Goal: Information Seeking & Learning: Learn about a topic

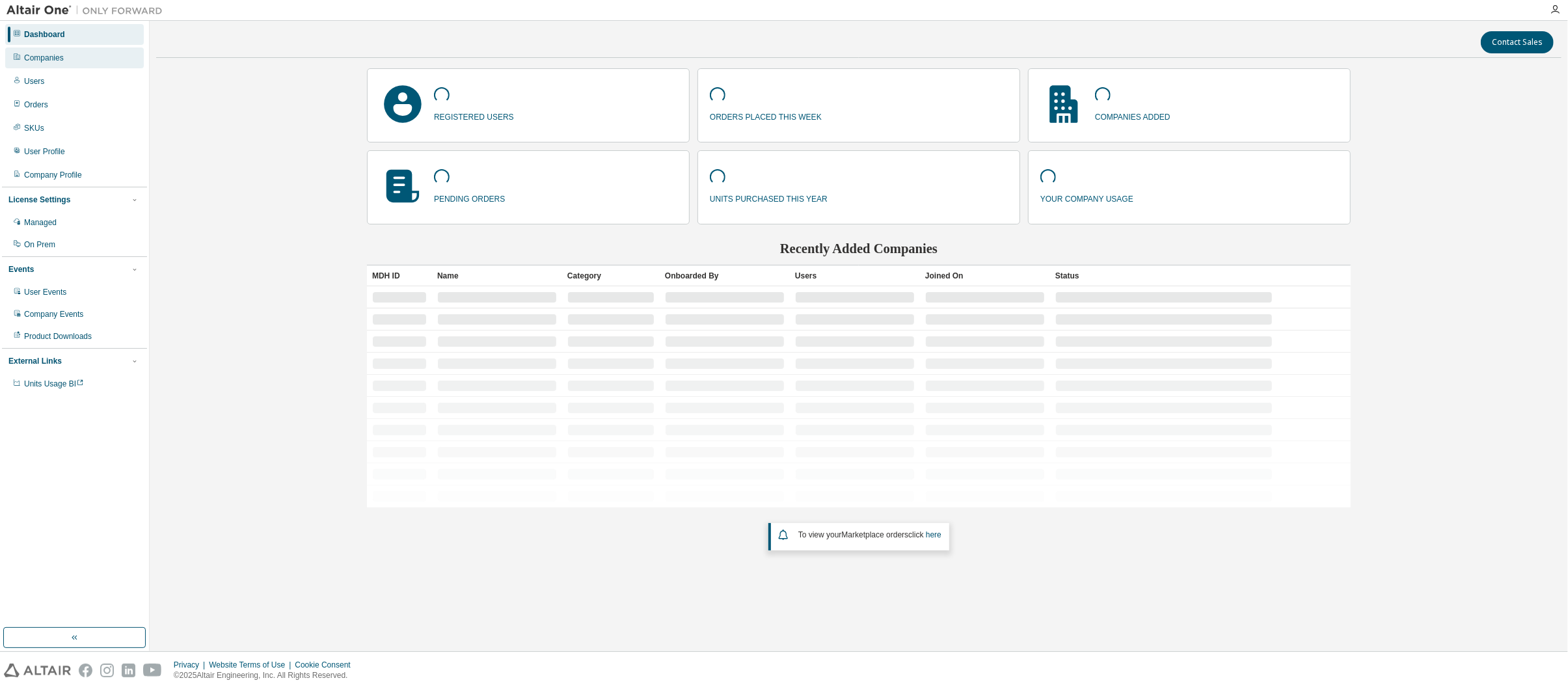
click at [41, 55] on div "Companies" at bounding box center [43, 57] width 40 height 10
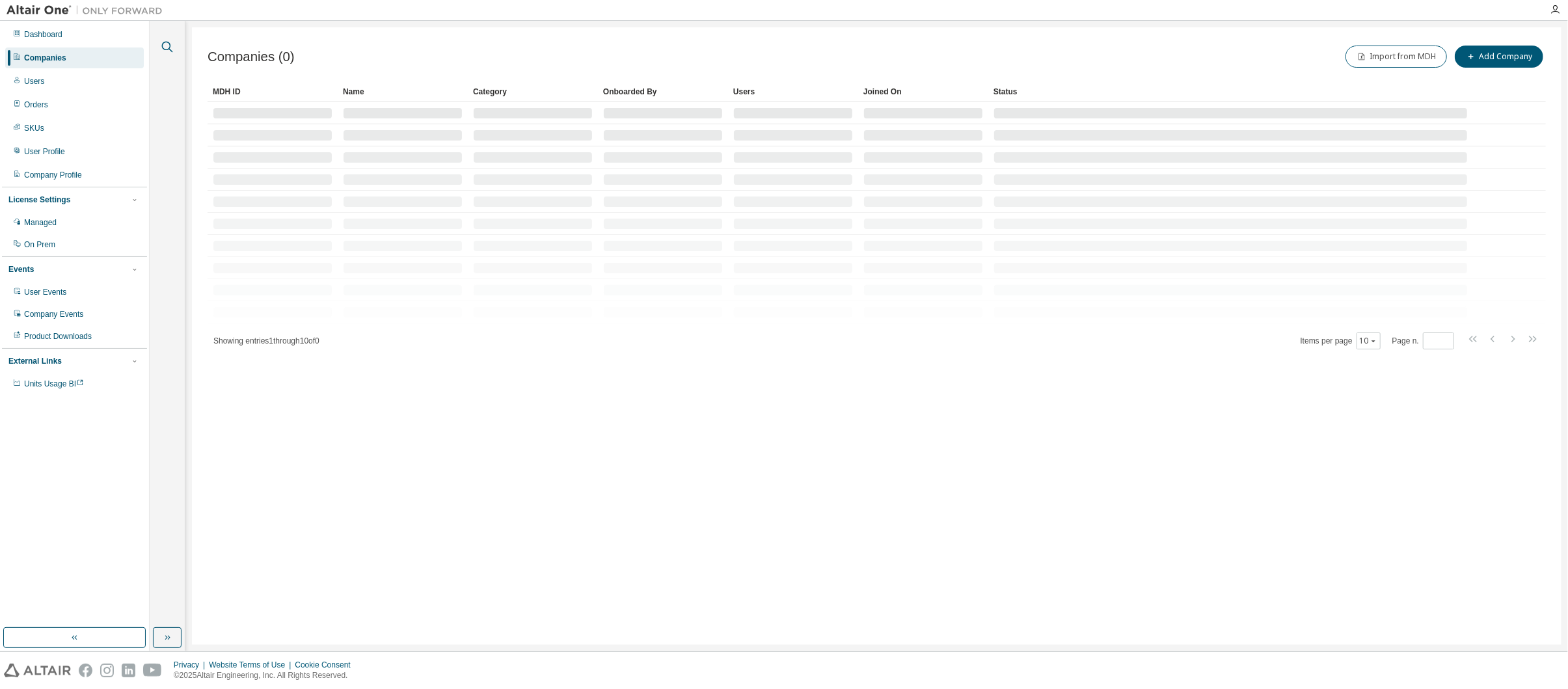
click at [165, 40] on icon "button" at bounding box center [167, 46] width 15 height 15
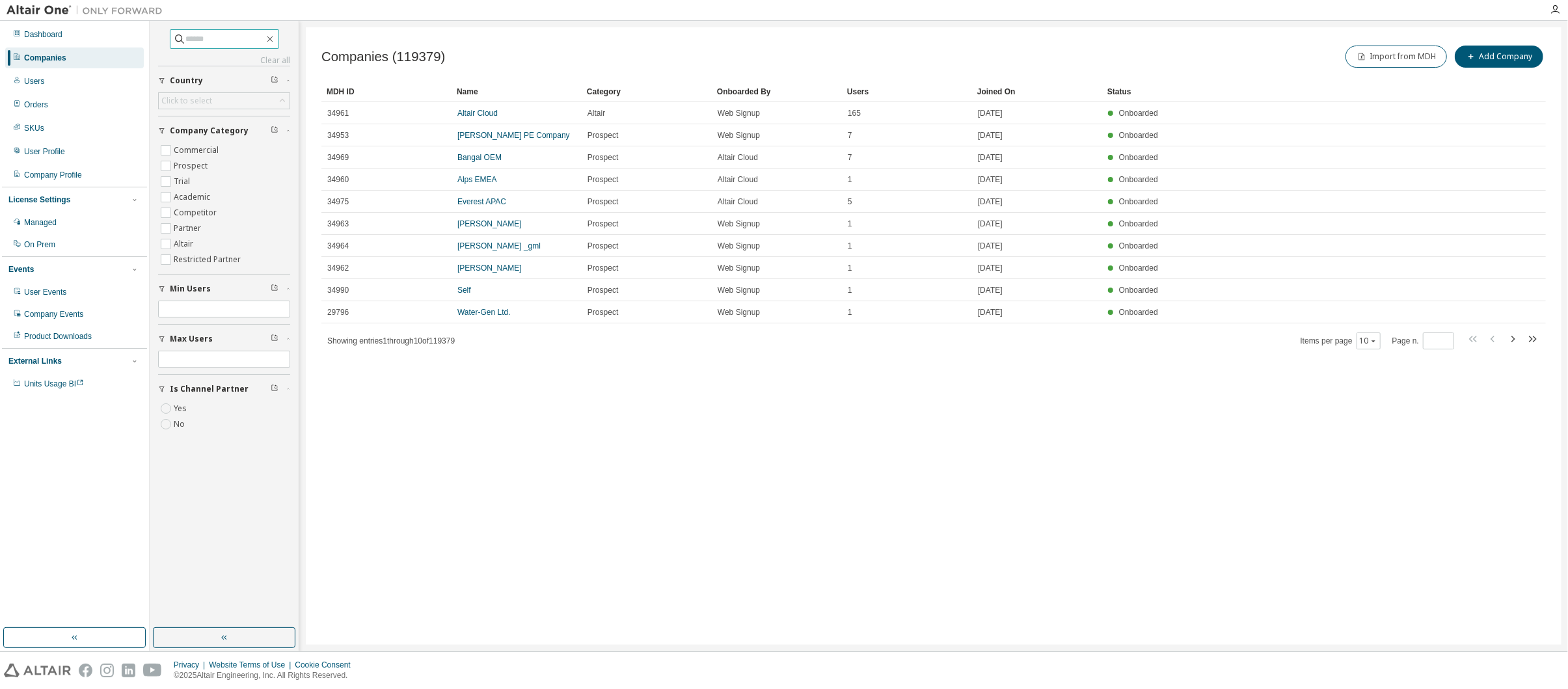
click at [186, 41] on input "text" at bounding box center [225, 38] width 78 height 13
paste input "*****"
type input "*****"
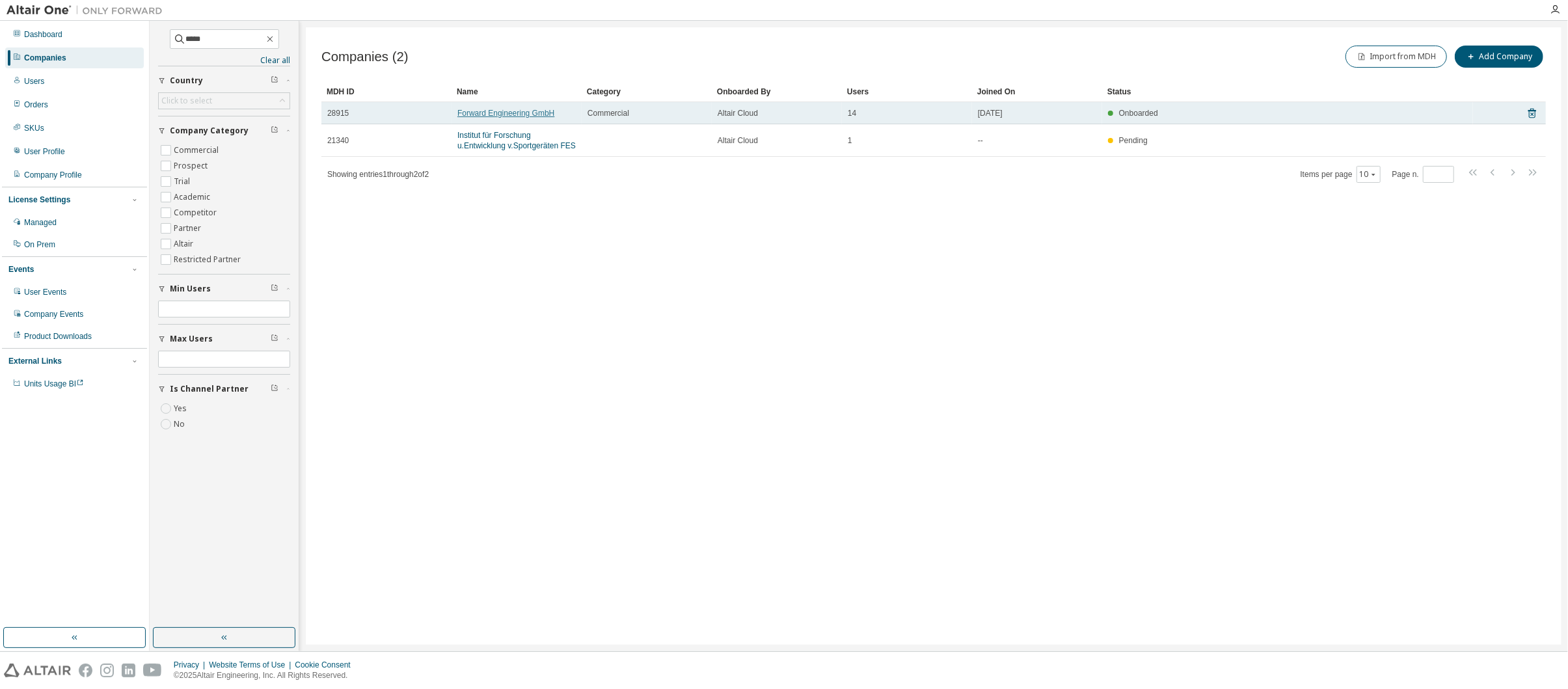
click at [478, 109] on link "Forward Engineering GmbH" at bounding box center [505, 113] width 97 height 9
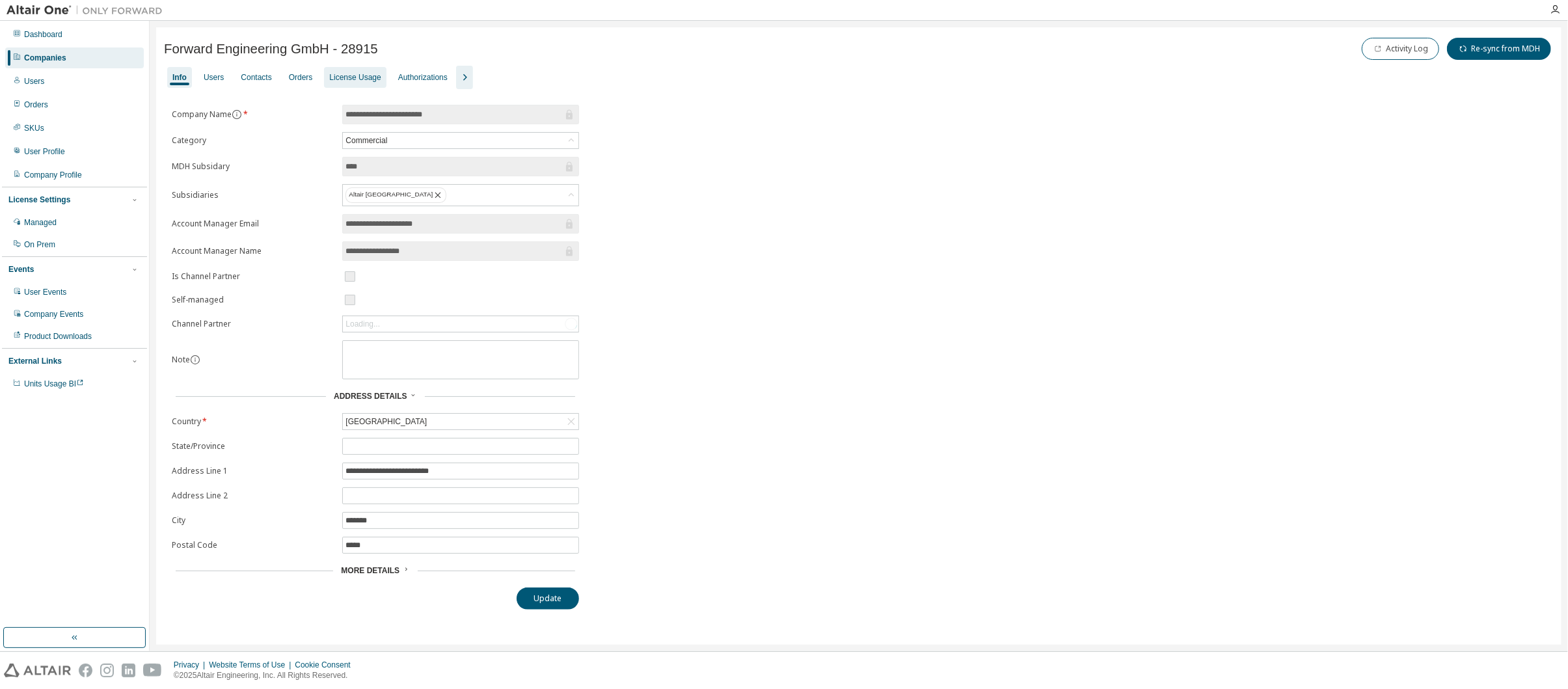
click at [336, 74] on div "License Usage" at bounding box center [355, 77] width 52 height 10
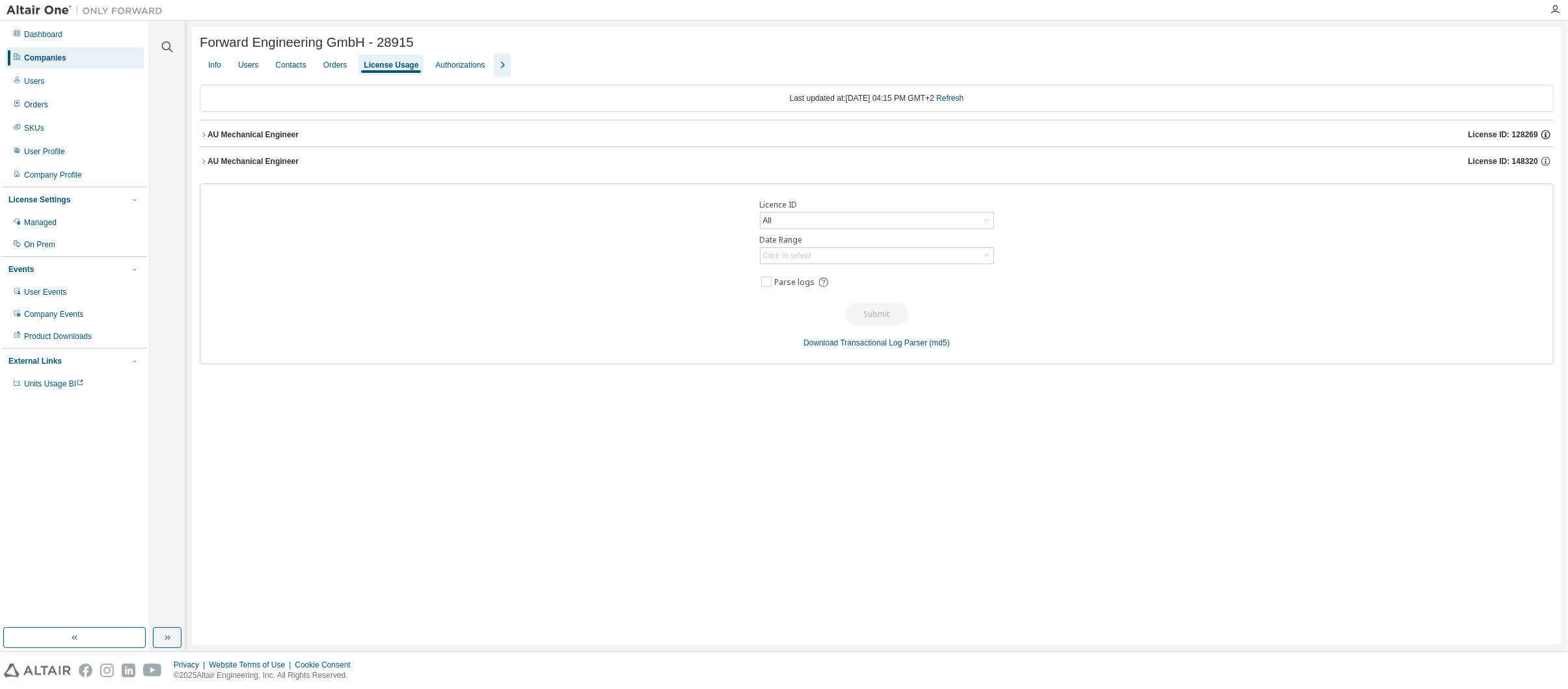
click at [1543, 134] on icon "button" at bounding box center [1546, 134] width 12 height 12
click at [1543, 134] on icon "button" at bounding box center [1546, 134] width 9 height 9
click at [1548, 160] on icon "button" at bounding box center [1546, 161] width 12 height 12
click at [1480, 161] on span "License ID: 148320" at bounding box center [1503, 161] width 69 height 10
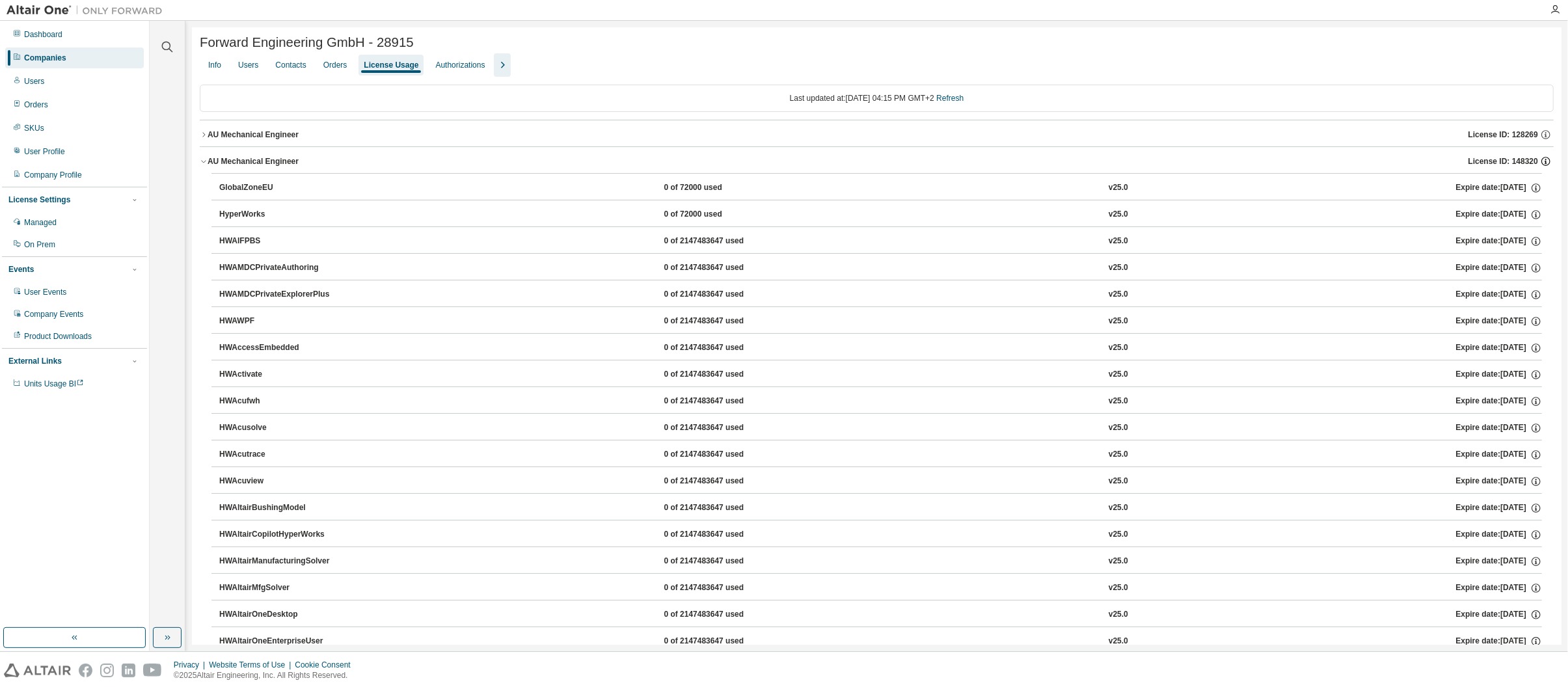
click at [1540, 160] on icon "button" at bounding box center [1546, 161] width 12 height 12
click at [1540, 161] on icon "button" at bounding box center [1546, 161] width 12 height 12
click at [1540, 132] on icon "button" at bounding box center [1546, 134] width 12 height 12
click at [1540, 158] on icon "button" at bounding box center [1546, 161] width 12 height 12
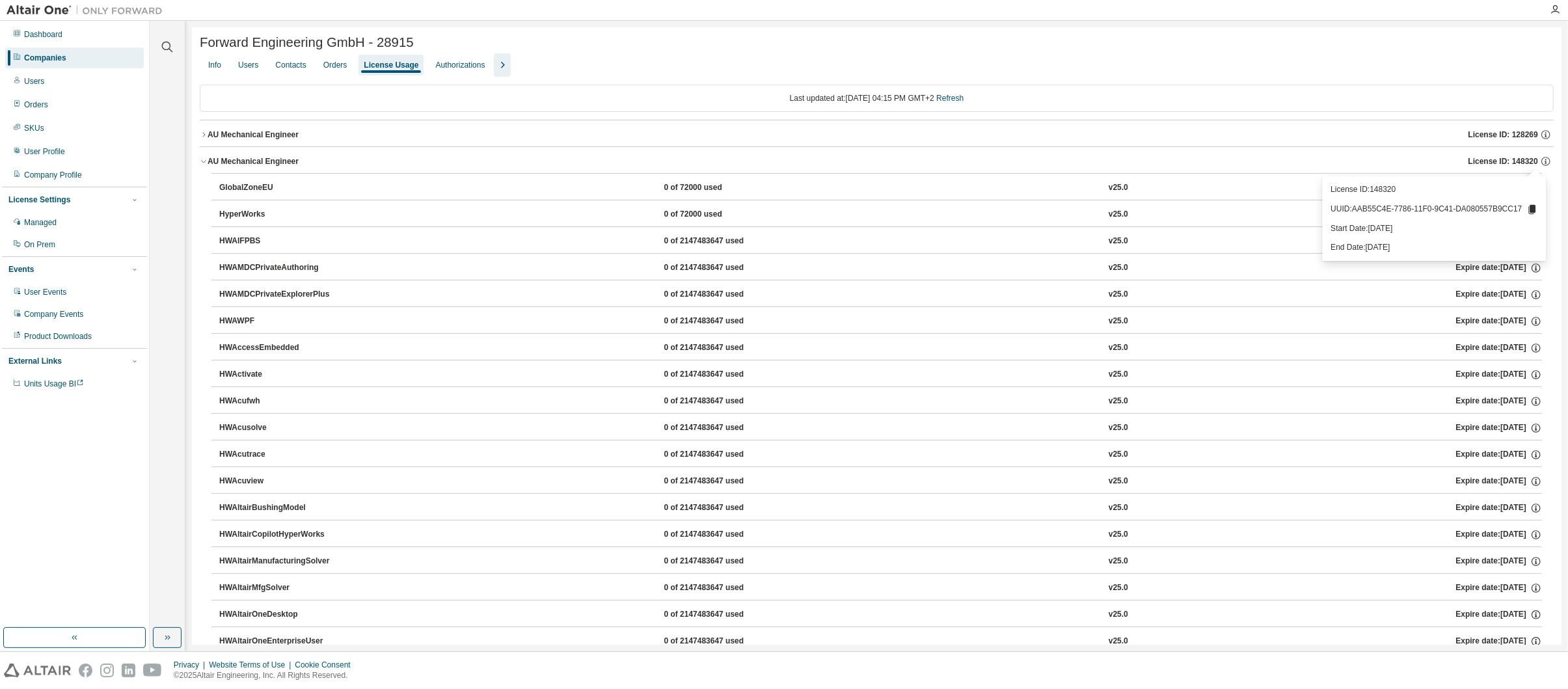
click at [202, 161] on icon "button" at bounding box center [203, 161] width 8 height 8
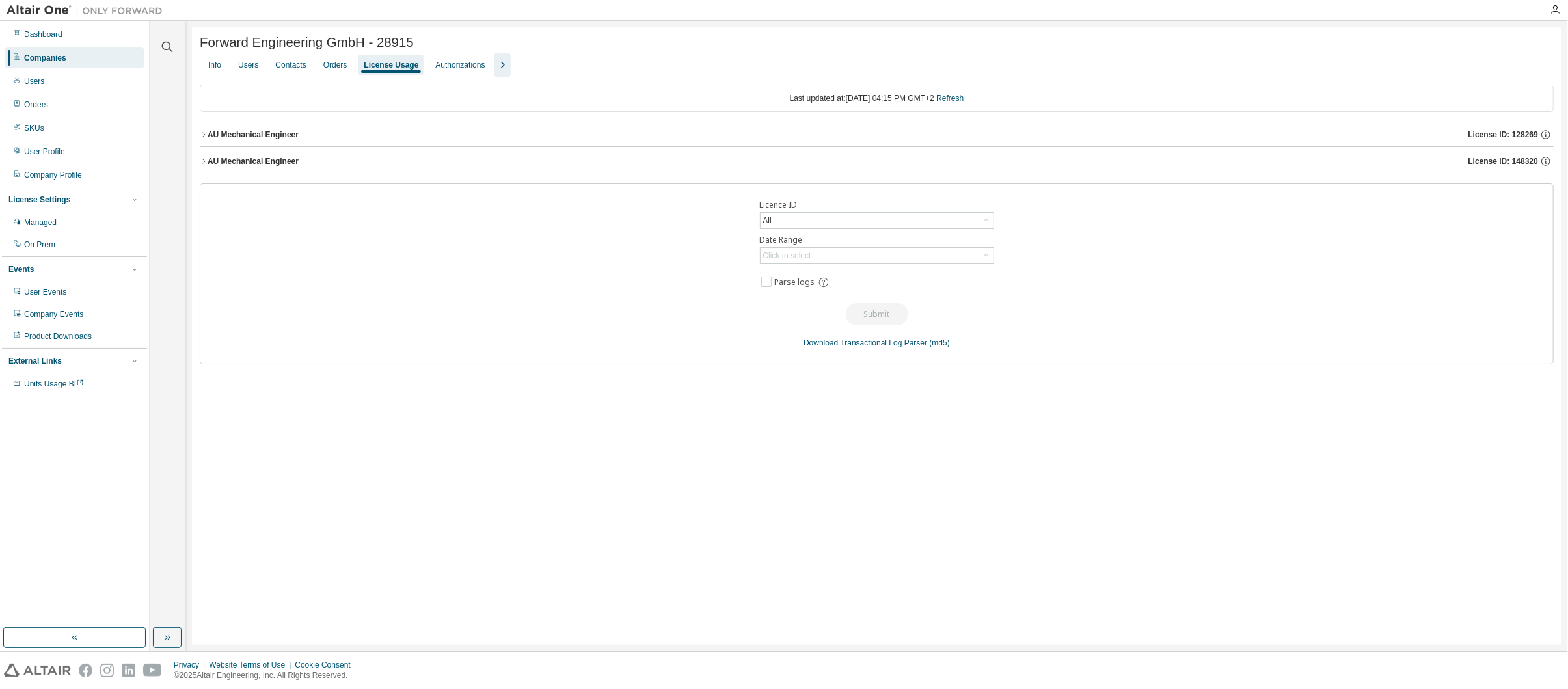
click at [231, 136] on div "AU Mechanical Engineer" at bounding box center [254, 134] width 91 height 10
